Goal: Use online tool/utility: Utilize a website feature to perform a specific function

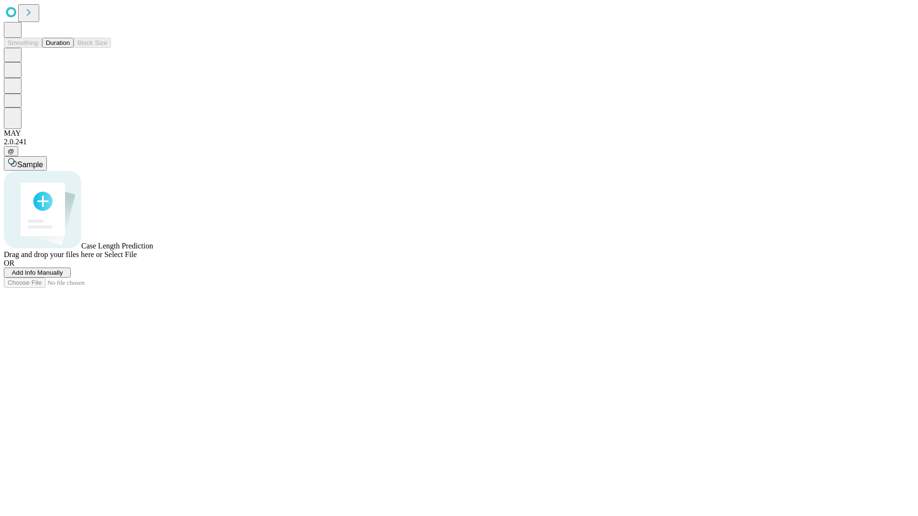
click at [70, 48] on button "Duration" at bounding box center [58, 43] width 32 height 10
click at [63, 276] on span "Add Info Manually" at bounding box center [37, 272] width 51 height 7
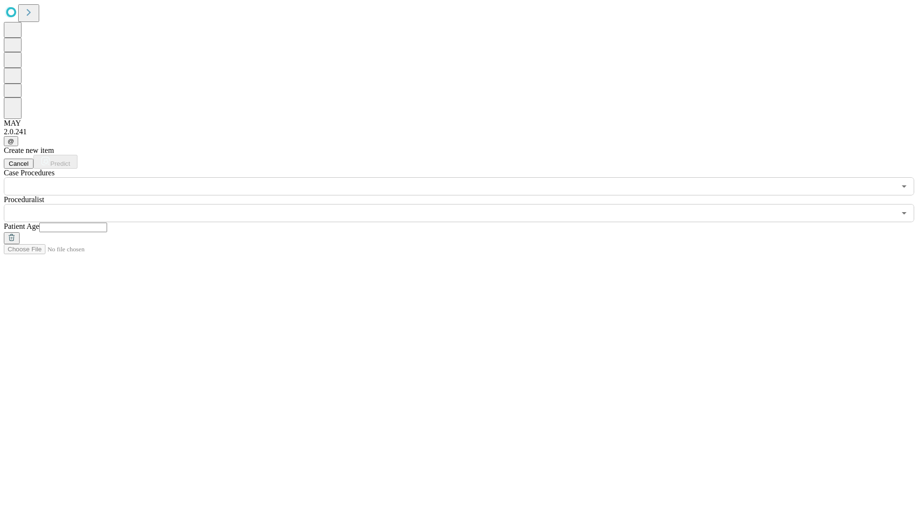
click at [107, 223] on input "text" at bounding box center [73, 228] width 68 height 10
type input "**"
click at [466, 204] on input "text" at bounding box center [449, 213] width 891 height 18
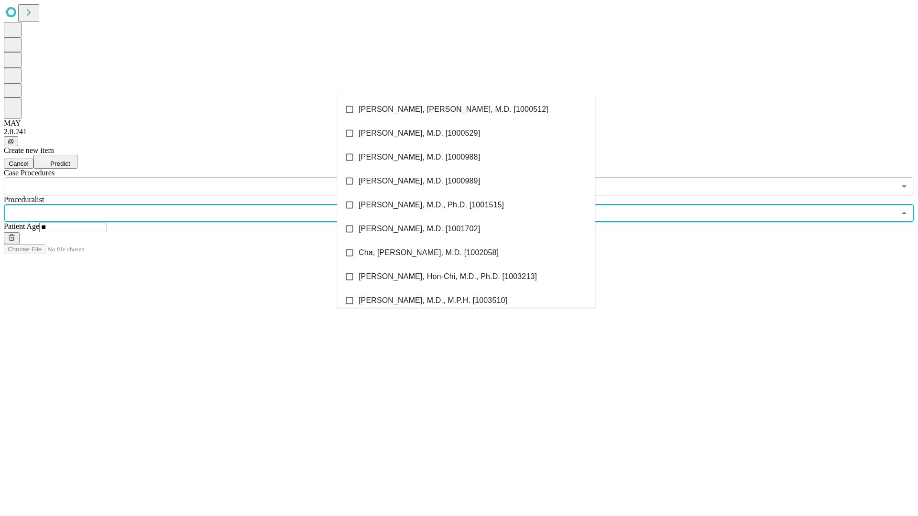
click at [466, 109] on li "[PERSON_NAME], [PERSON_NAME], M.D. [1000512]" at bounding box center [466, 110] width 258 height 24
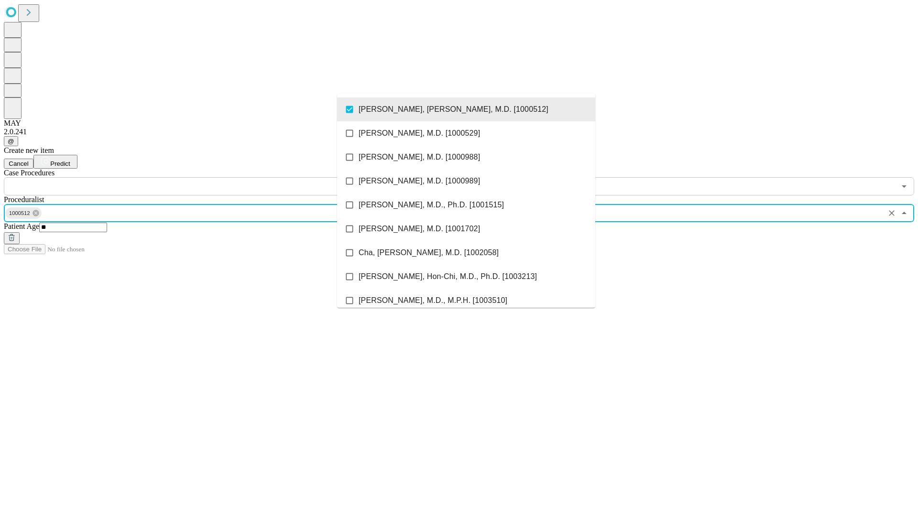
click at [201, 177] on input "text" at bounding box center [449, 186] width 891 height 18
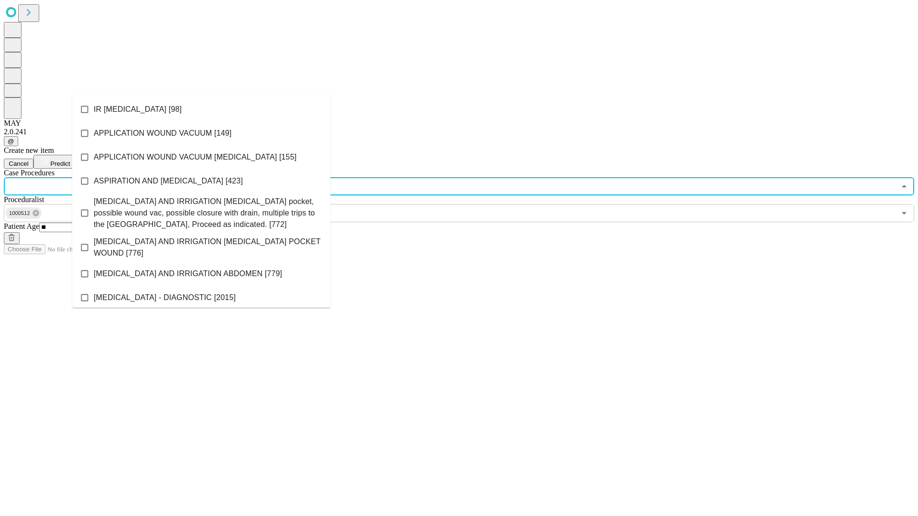
click at [201, 109] on li "IR [MEDICAL_DATA] [98]" at bounding box center [201, 110] width 258 height 24
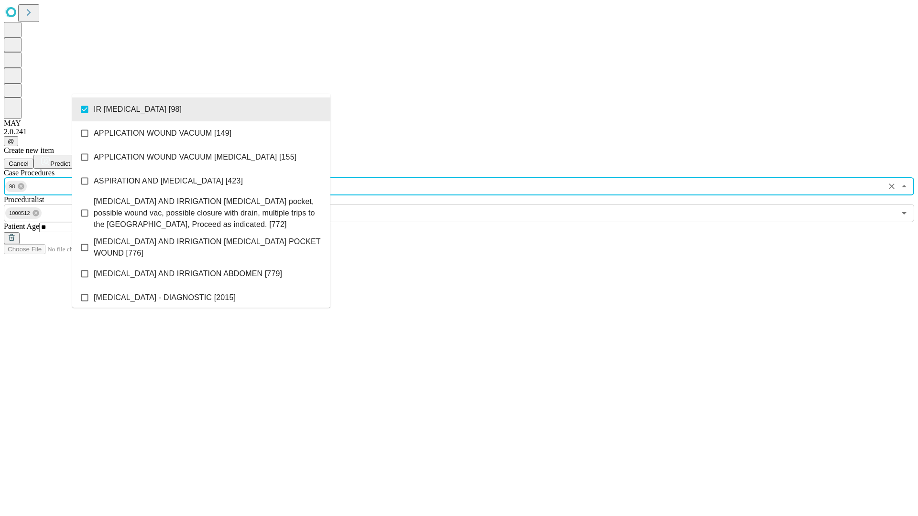
click at [70, 160] on span "Predict" at bounding box center [60, 163] width 20 height 7
